Goal: Find specific page/section: Find specific page/section

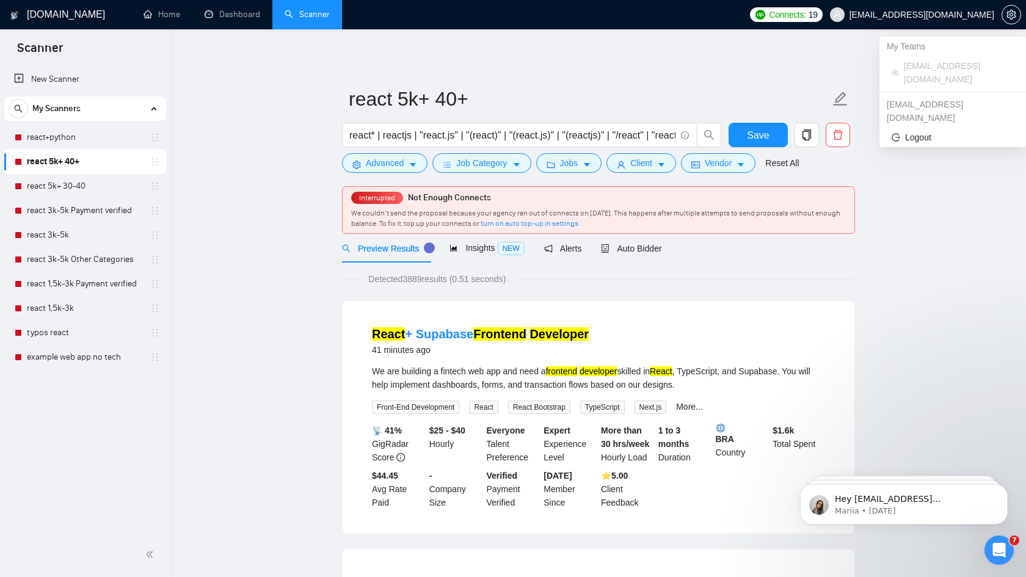
click at [927, 15] on span "[EMAIL_ADDRESS][DOMAIN_NAME]" at bounding box center [922, 15] width 145 height 0
click at [949, 15] on span "[EMAIL_ADDRESS][DOMAIN_NAME]" at bounding box center [922, 15] width 145 height 0
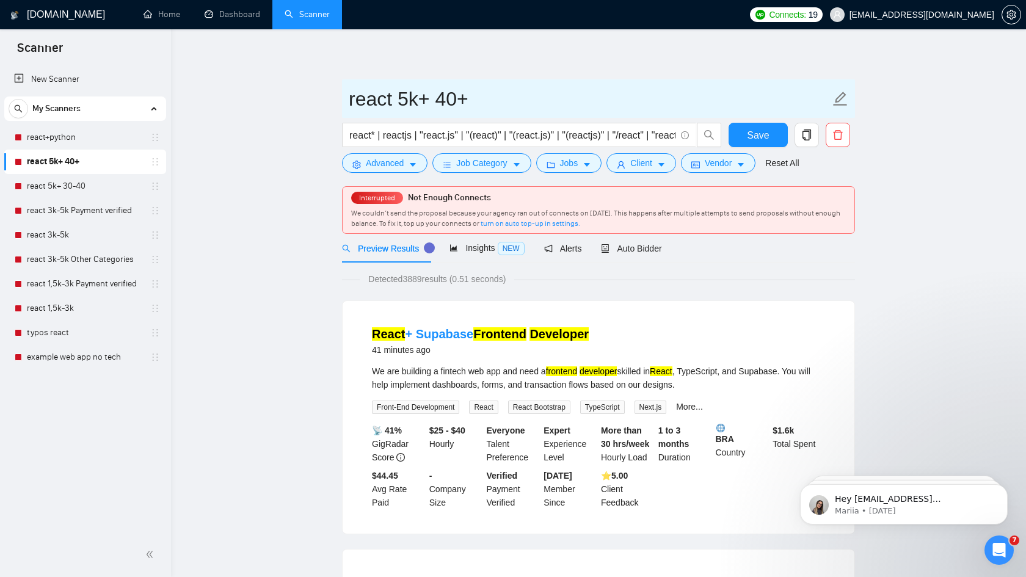
click at [659, 79] on span "react 5k+ 40+" at bounding box center [598, 98] width 513 height 38
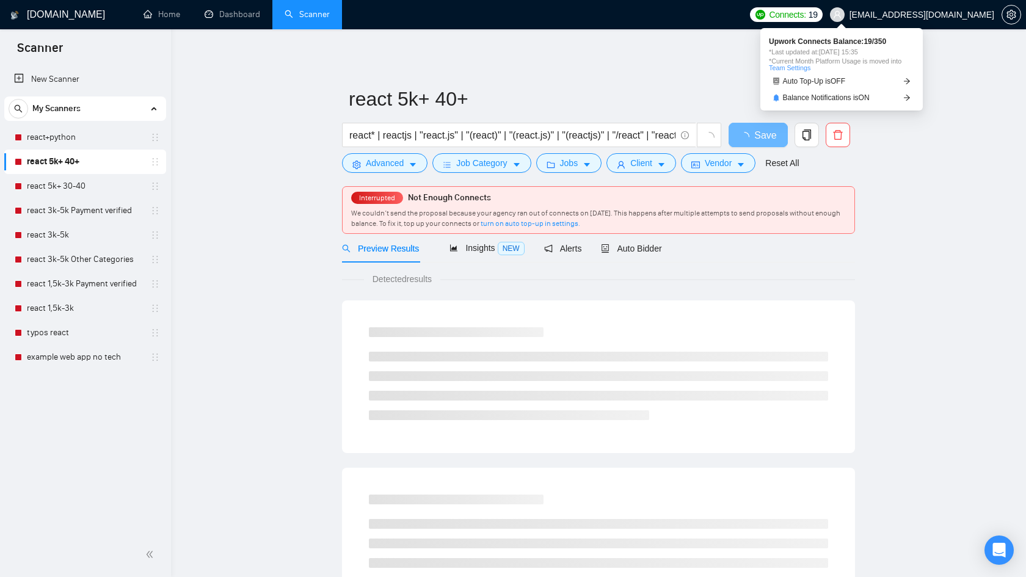
click at [977, 15] on span "[EMAIL_ADDRESS][DOMAIN_NAME]" at bounding box center [922, 15] width 145 height 0
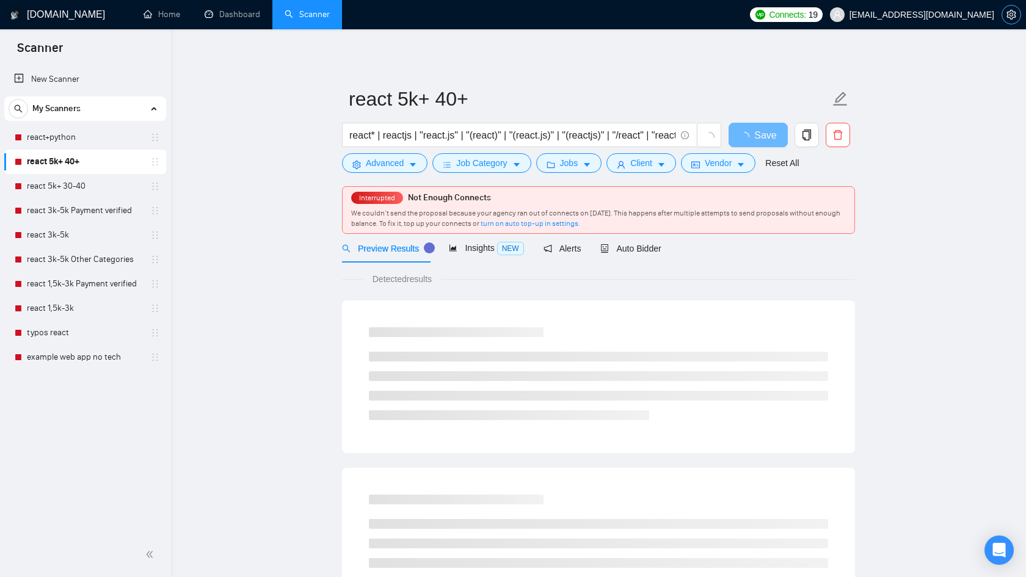
click at [1015, 16] on icon "setting" at bounding box center [1012, 15] width 10 height 10
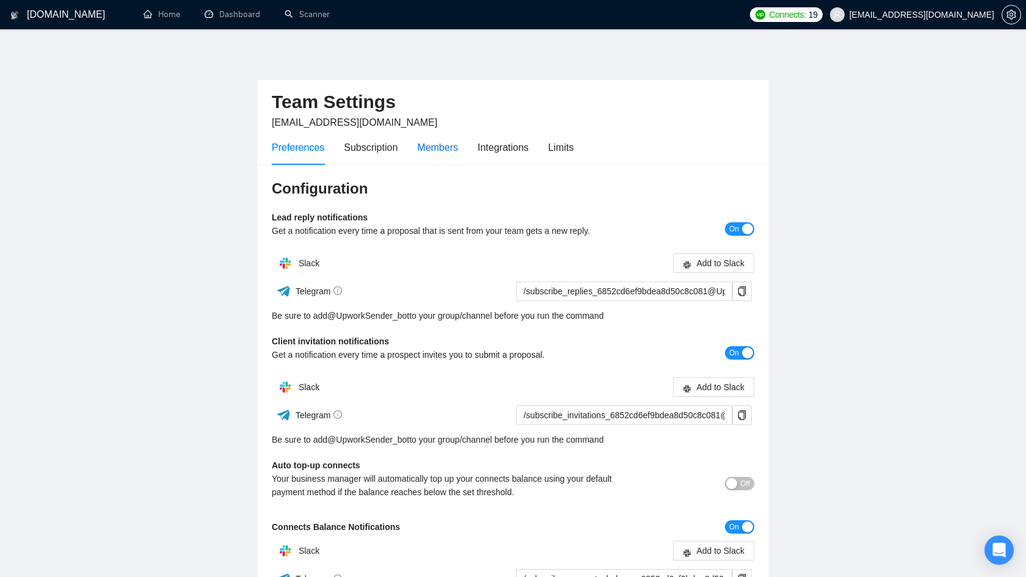
click at [444, 147] on div "Members" at bounding box center [437, 147] width 41 height 15
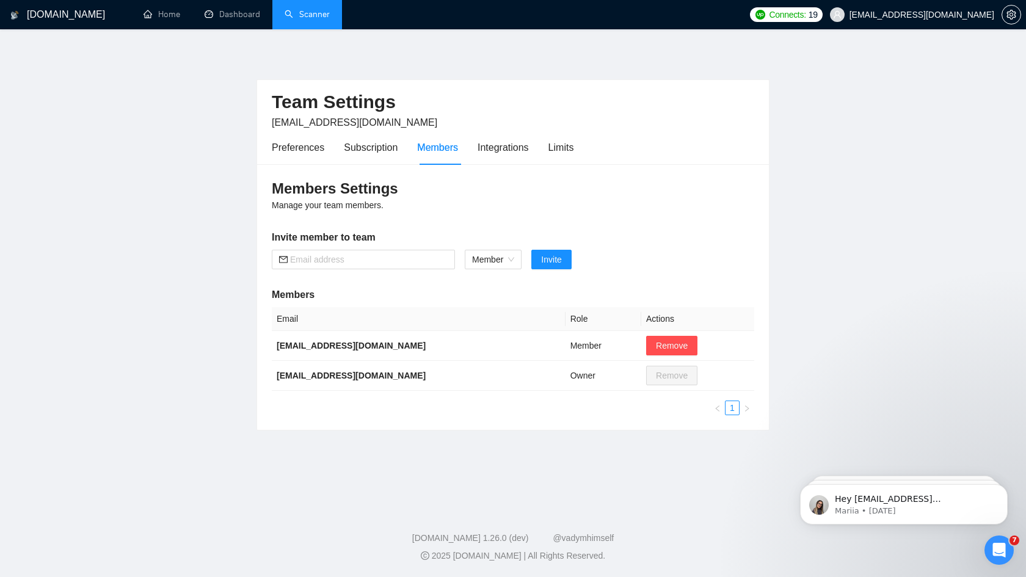
click at [313, 13] on link "Scanner" at bounding box center [307, 14] width 45 height 10
